Goal: Find specific page/section: Find specific page/section

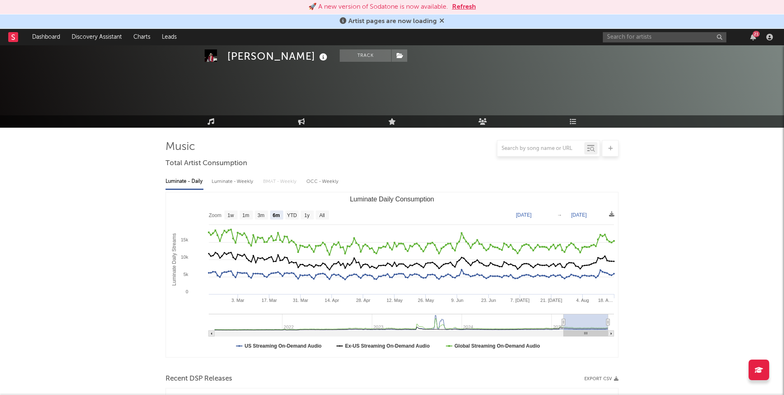
select select "6m"
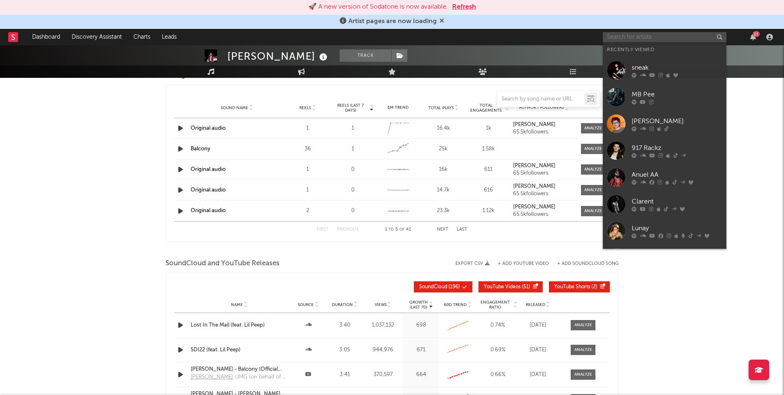
click at [624, 39] on input "text" at bounding box center [665, 37] width 124 height 10
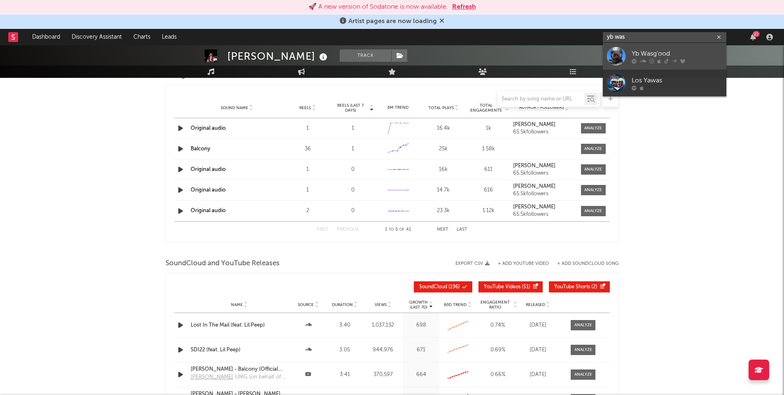
type input "yb was"
click at [625, 53] on div at bounding box center [616, 56] width 19 height 19
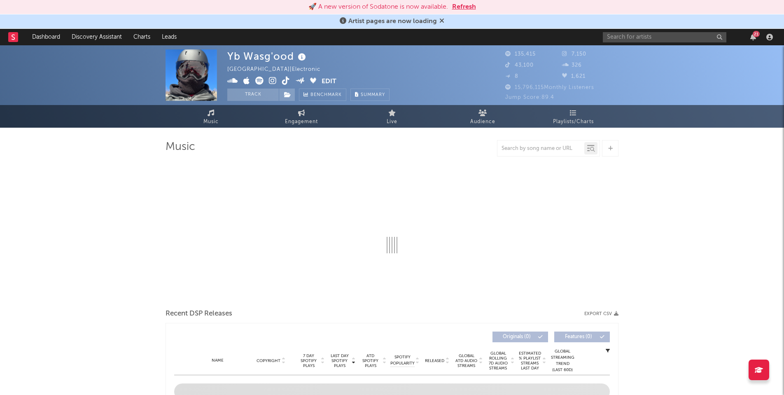
select select "6m"
